Goal: Information Seeking & Learning: Get advice/opinions

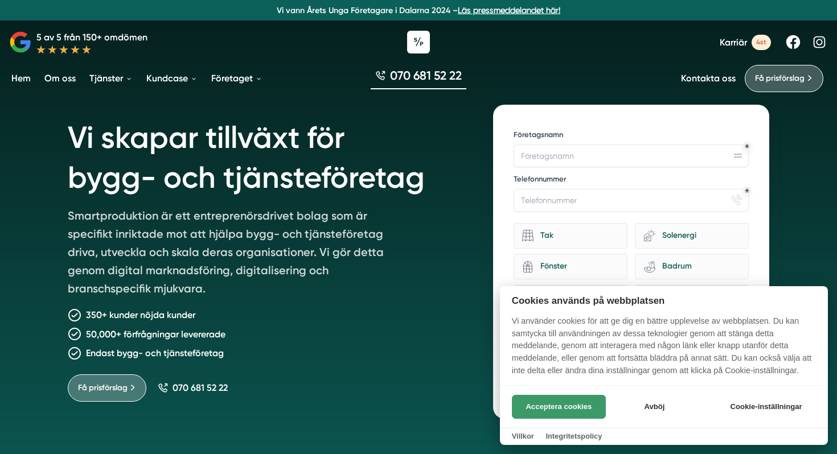
click at [561, 403] on button "Acceptera cookies" at bounding box center [559, 407] width 94 height 24
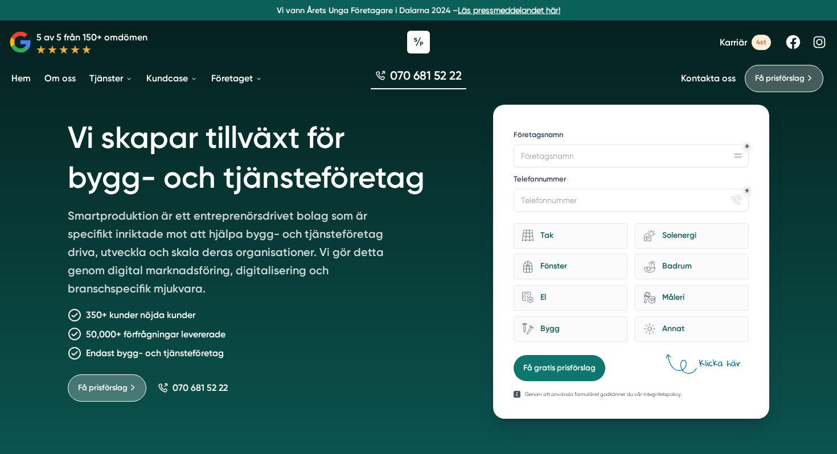
drag, startPoint x: 682, startPoint y: 361, endPoint x: 711, endPoint y: 361, distance: 29.6
click at [711, 361] on icon at bounding box center [701, 365] width 77 height 22
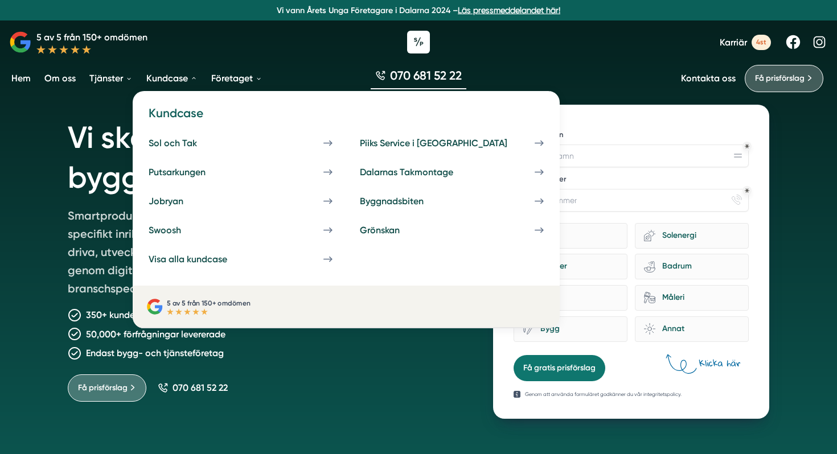
click at [156, 79] on link "Kundcase" at bounding box center [172, 78] width 56 height 29
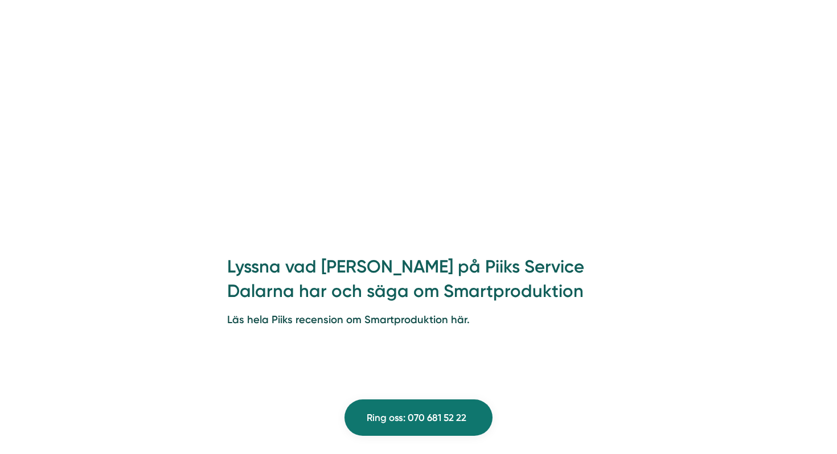
scroll to position [1075, 0]
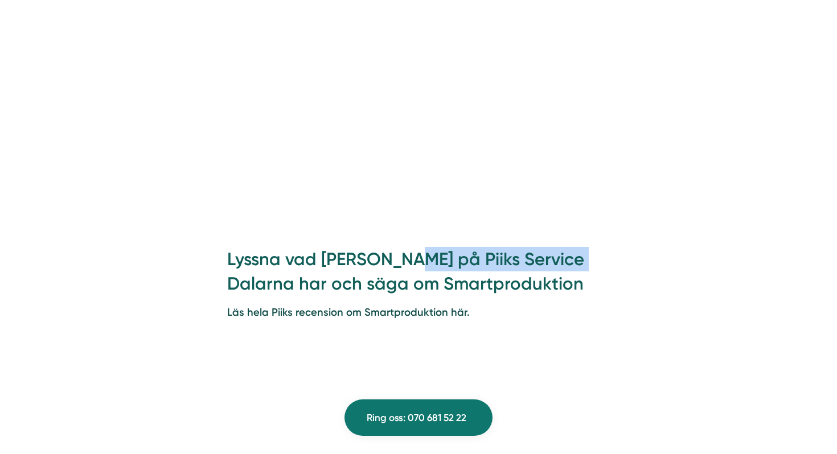
drag, startPoint x: 411, startPoint y: 260, endPoint x: 625, endPoint y: 250, distance: 214.2
click at [628, 251] on div "Lyssna vad [PERSON_NAME] på Piiks Service Dalarna har och säga om Smartprodukti…" at bounding box center [418, 287] width 437 height 115
copy h2 "Piiks Service Dalarna"
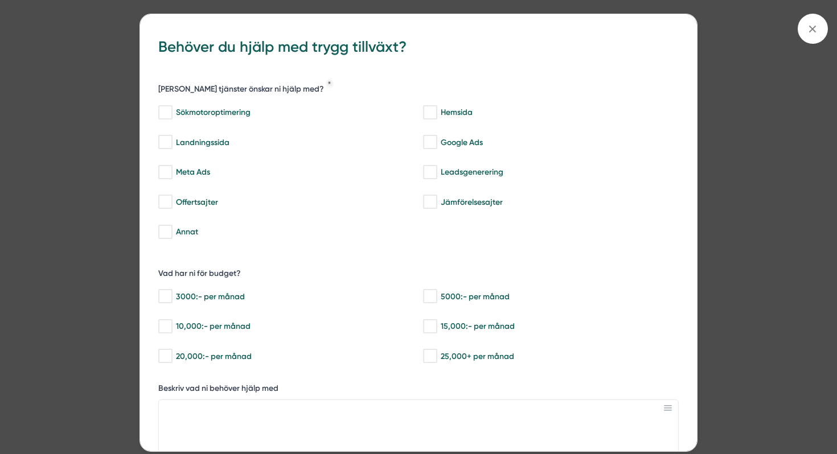
click at [747, 154] on div "bbc9b822-b2c6-488a-ab3e-9a2d59e49c7c Behöver du hjälp med trygg tillväxt? [PERS…" at bounding box center [418, 227] width 837 height 454
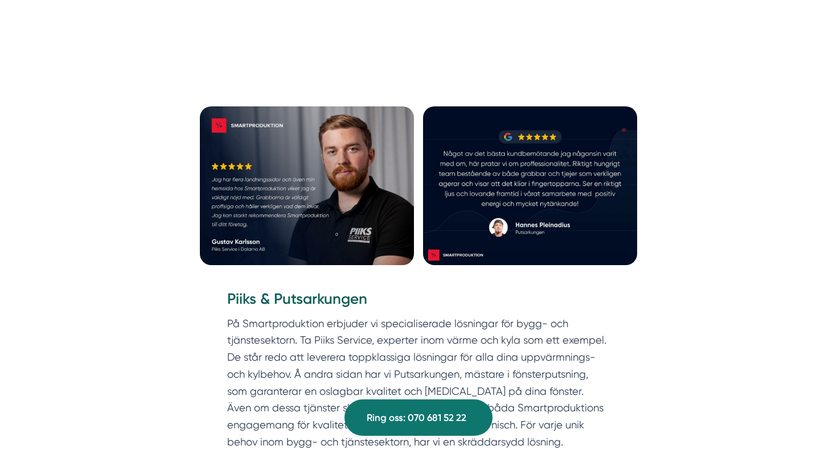
scroll to position [2023, 0]
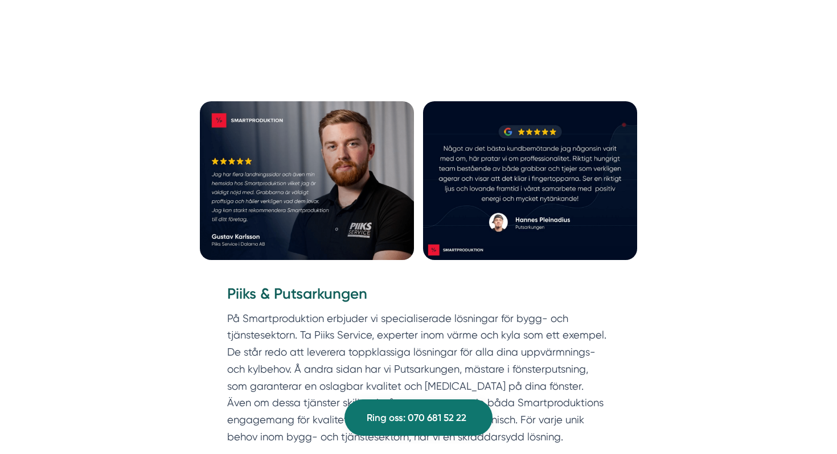
drag, startPoint x: 275, startPoint y: 294, endPoint x: 368, endPoint y: 294, distance: 93.3
click at [368, 294] on div "5 av 5 från 150+ omdömen 4.9 av 5 från 32+ omdömen Djupt stolta och tacksamma V…" at bounding box center [418, 163] width 809 height 3402
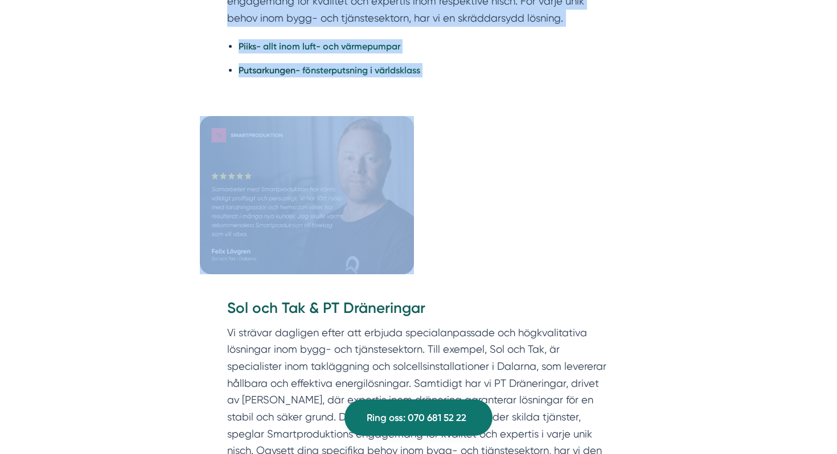
scroll to position [2466, 0]
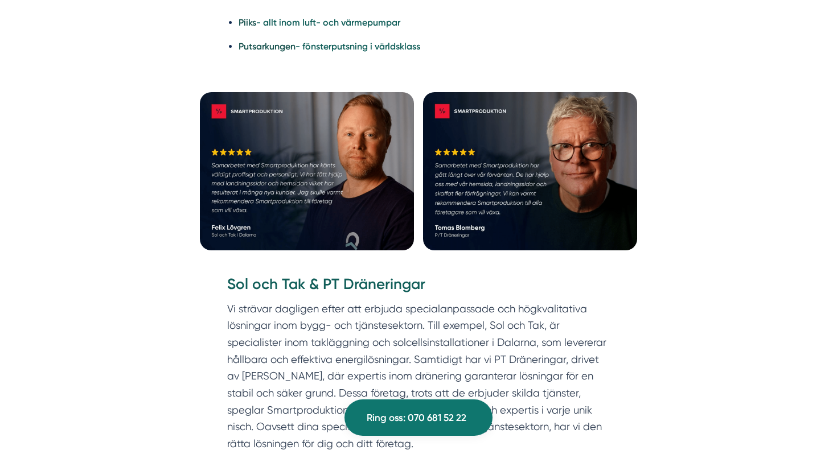
click at [368, 294] on h3 "Sol och Tak & PT Dräneringar" at bounding box center [418, 287] width 382 height 26
copy h3 "Sol och Tak"
drag, startPoint x: 303, startPoint y: 286, endPoint x: 219, endPoint y: 279, distance: 83.9
click at [219, 279] on div "Sol och Tak & PT Dräneringar Vi strävar dagligen efter att erbjuda specialanpas…" at bounding box center [418, 396] width 437 height 278
copy h3 "PT Dräneringar"
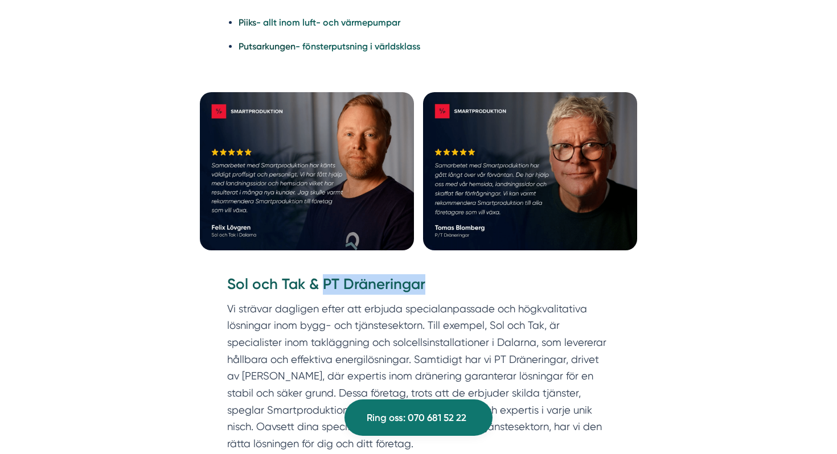
drag, startPoint x: 429, startPoint y: 284, endPoint x: 325, endPoint y: 278, distance: 103.8
click at [325, 278] on h3 "Sol och Tak & PT Dräneringar" at bounding box center [418, 287] width 382 height 26
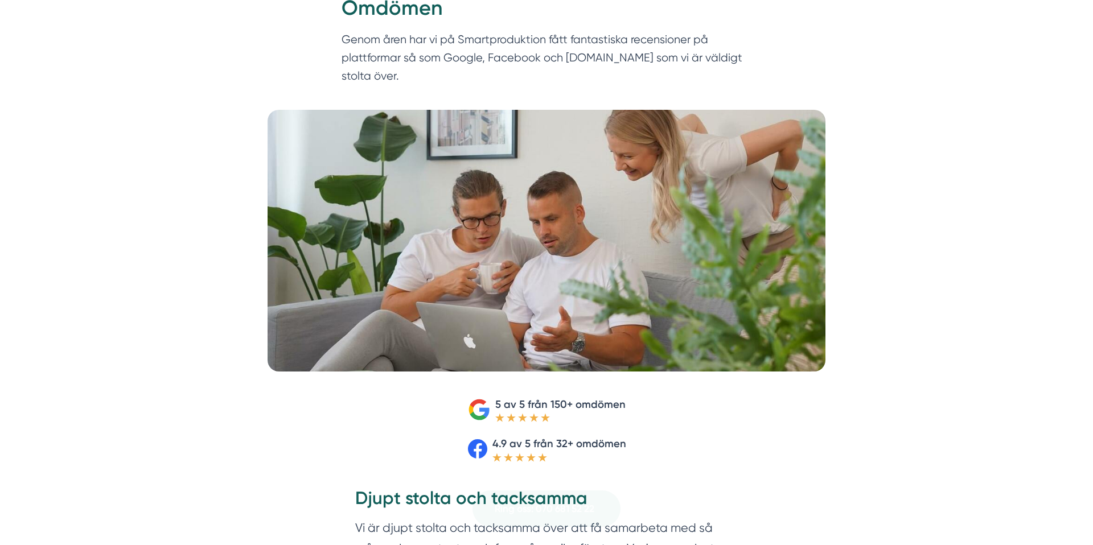
scroll to position [0, 0]
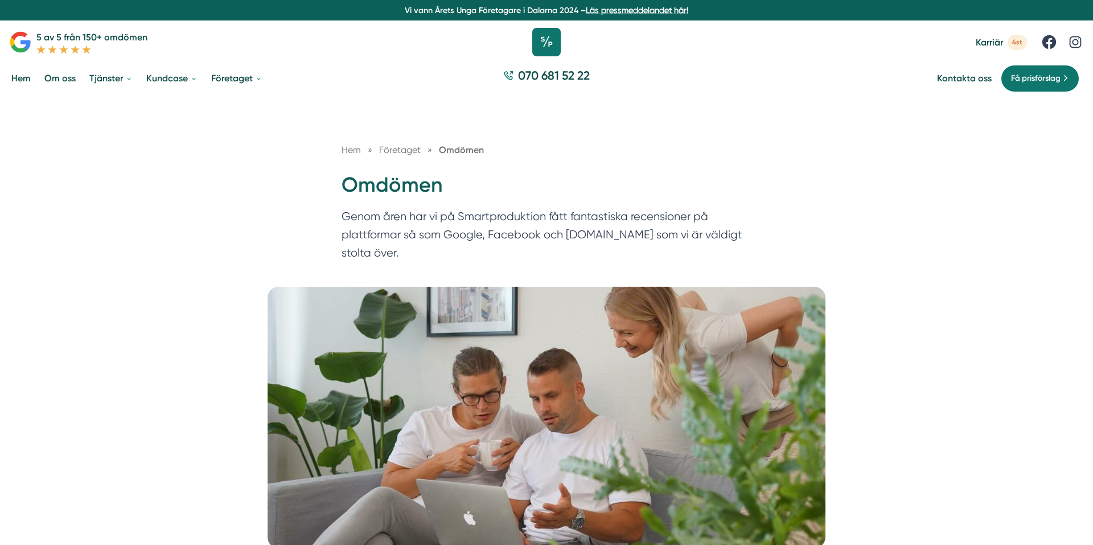
click at [549, 47] on icon at bounding box center [546, 42] width 28 height 28
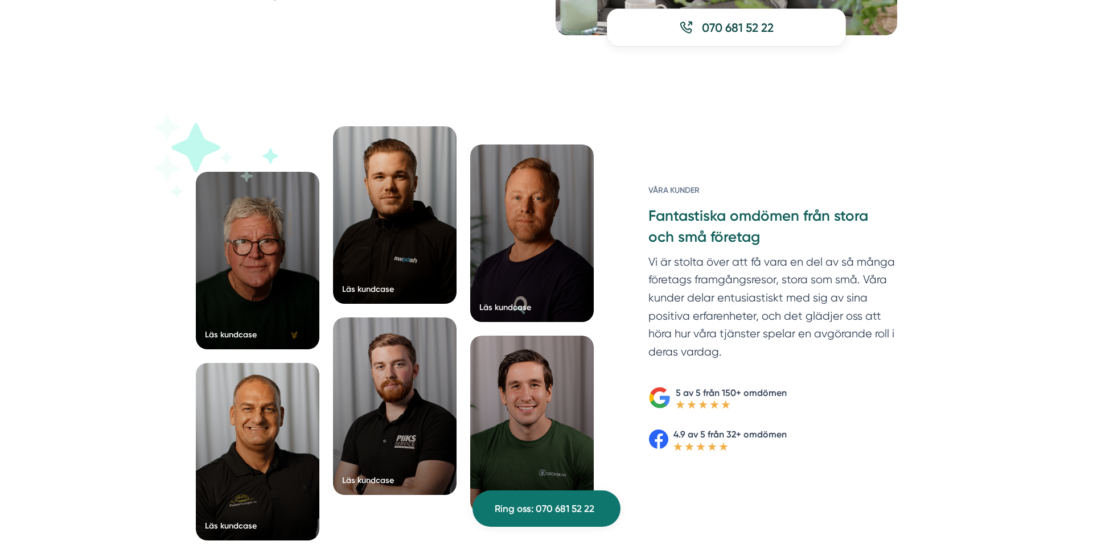
scroll to position [1600, 0]
